Goal: Information Seeking & Learning: Learn about a topic

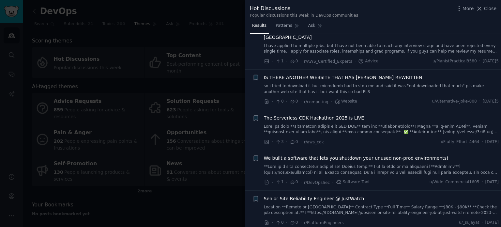
scroll to position [2935, 0]
click at [319, 123] on link at bounding box center [381, 128] width 235 height 11
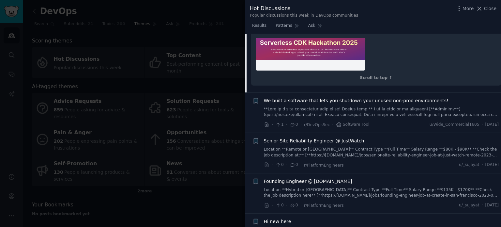
scroll to position [3238, 0]
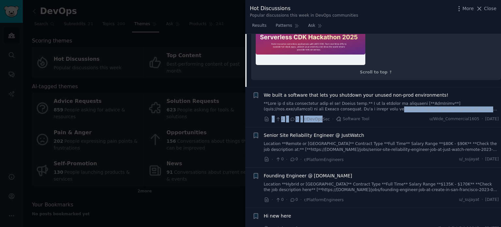
drag, startPoint x: 319, startPoint y: 88, endPoint x: 330, endPoint y: 75, distance: 17.8
click at [330, 92] on div "We built a software that lets you shutdown your unused non-prod environments! ·…" at bounding box center [381, 107] width 235 height 31
click at [320, 92] on span "We built a software that lets you shutdown your unused non-prod environments!" at bounding box center [356, 95] width 185 height 7
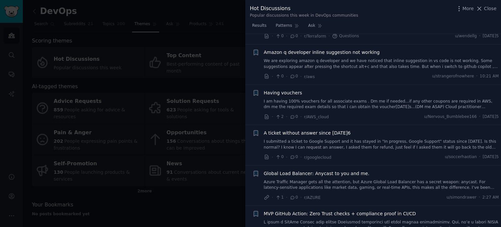
scroll to position [3885, 0]
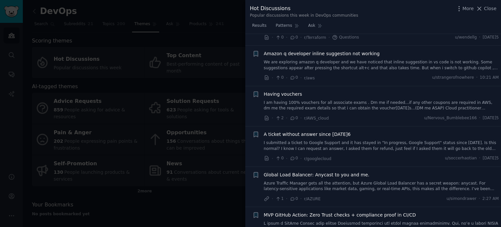
click at [321, 100] on link "I am having 100% vouchers for all associate exams . Dm me if needed...if any ot…" at bounding box center [381, 105] width 235 height 11
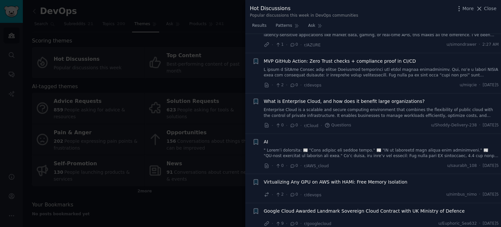
scroll to position [3791, 0]
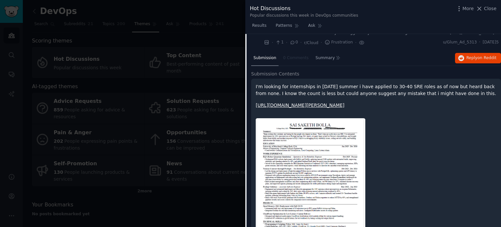
scroll to position [3921, 0]
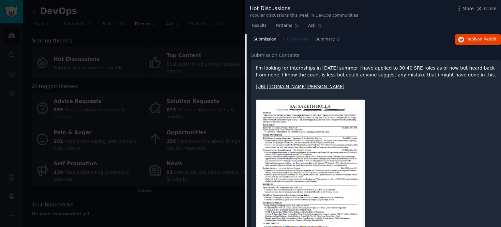
click at [264, 84] on link "[URL][DOMAIN_NAME][PERSON_NAME]" at bounding box center [300, 86] width 89 height 5
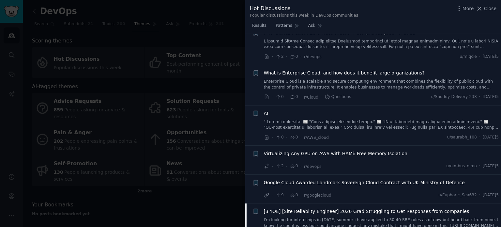
scroll to position [3689, 0]
